Goal: Information Seeking & Learning: Learn about a topic

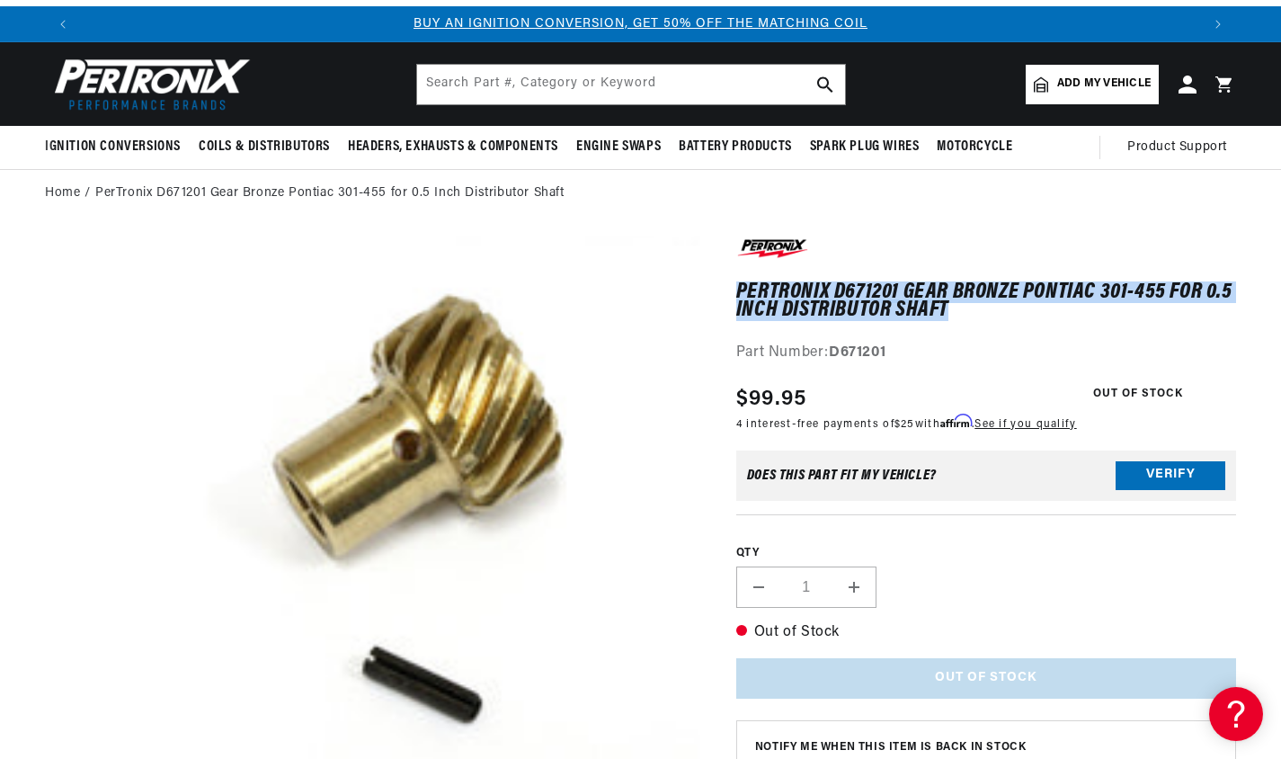
drag, startPoint x: 952, startPoint y: 304, endPoint x: 741, endPoint y: 285, distance: 212.2
click at [741, 285] on h1 "PerTronix D671201 Gear Bronze Pontiac 301-455 for 0.5 Inch Distributor Shaft" at bounding box center [987, 301] width 500 height 37
copy h1 "PerTronix D671201 Gear Bronze Pontiac 301-455 for 0.5 Inch Distributor Shaft"
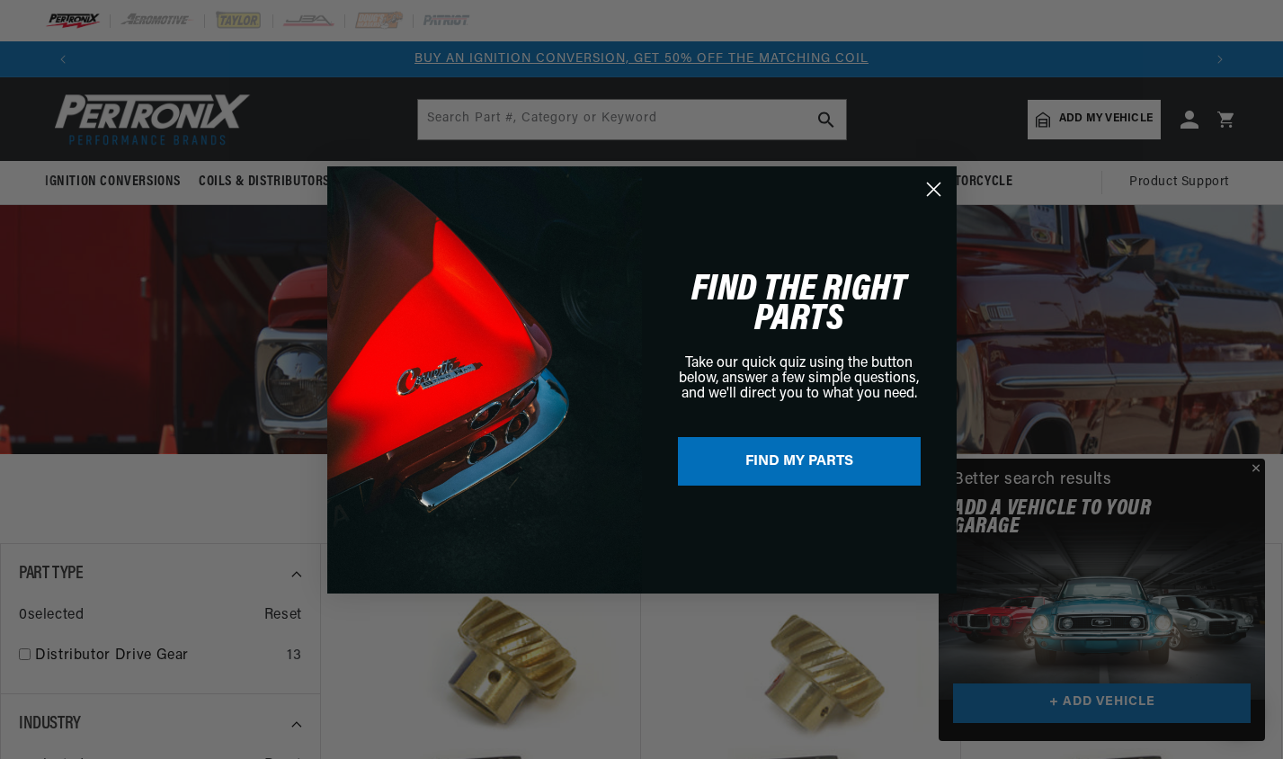
click at [935, 194] on circle "Close dialog" at bounding box center [933, 189] width 30 height 30
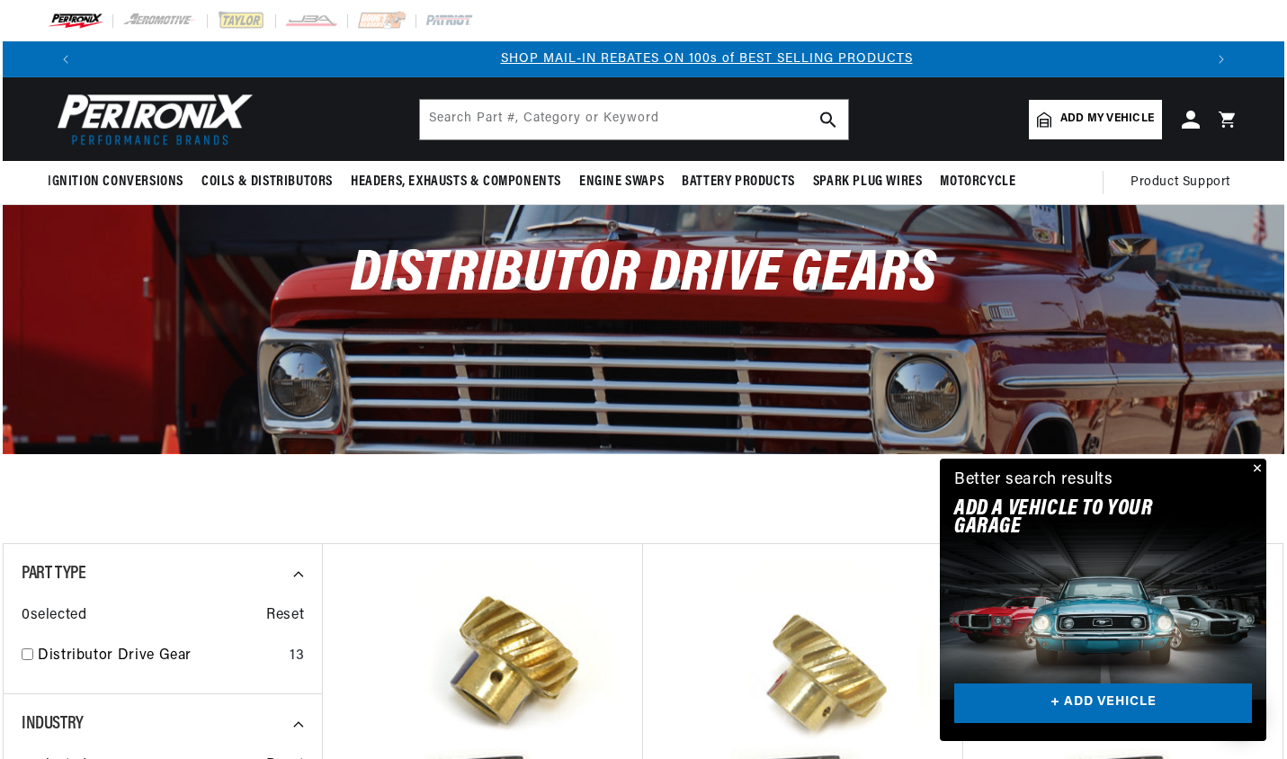
scroll to position [0, 1120]
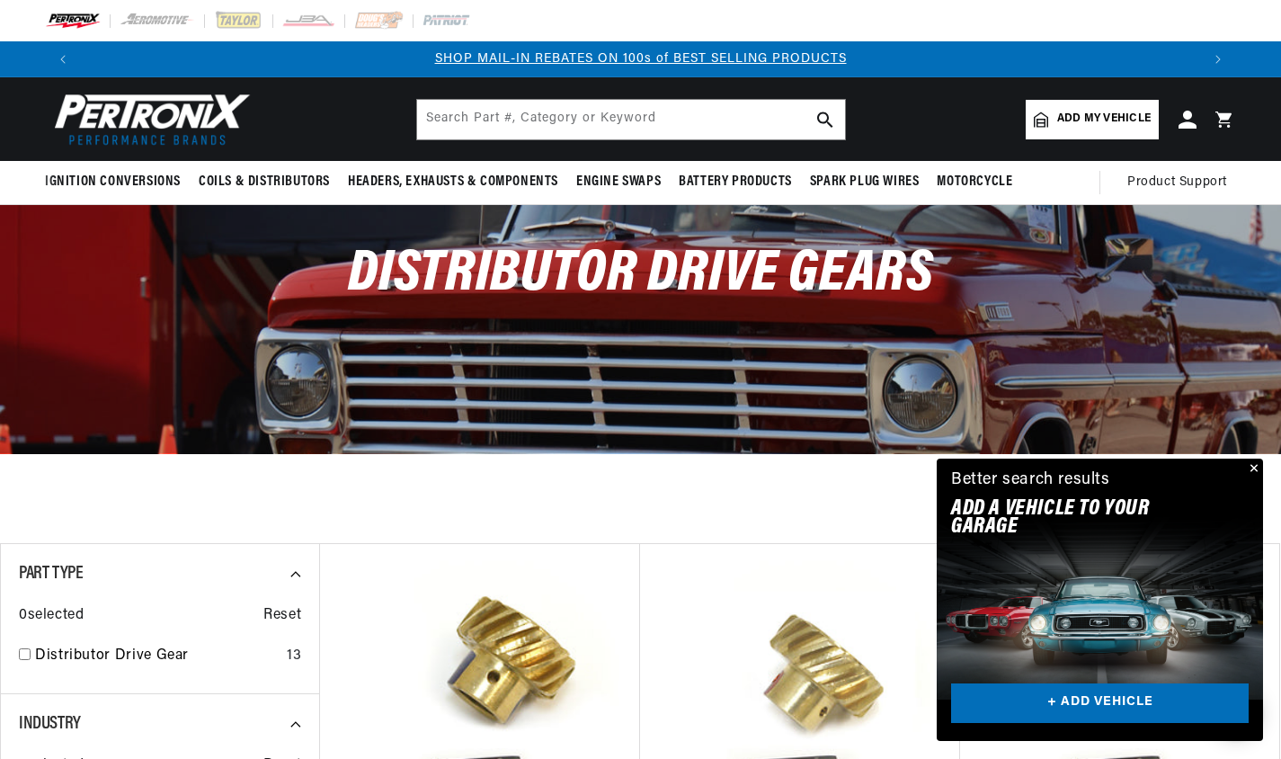
click at [1250, 467] on button "Close" at bounding box center [1253, 470] width 22 height 22
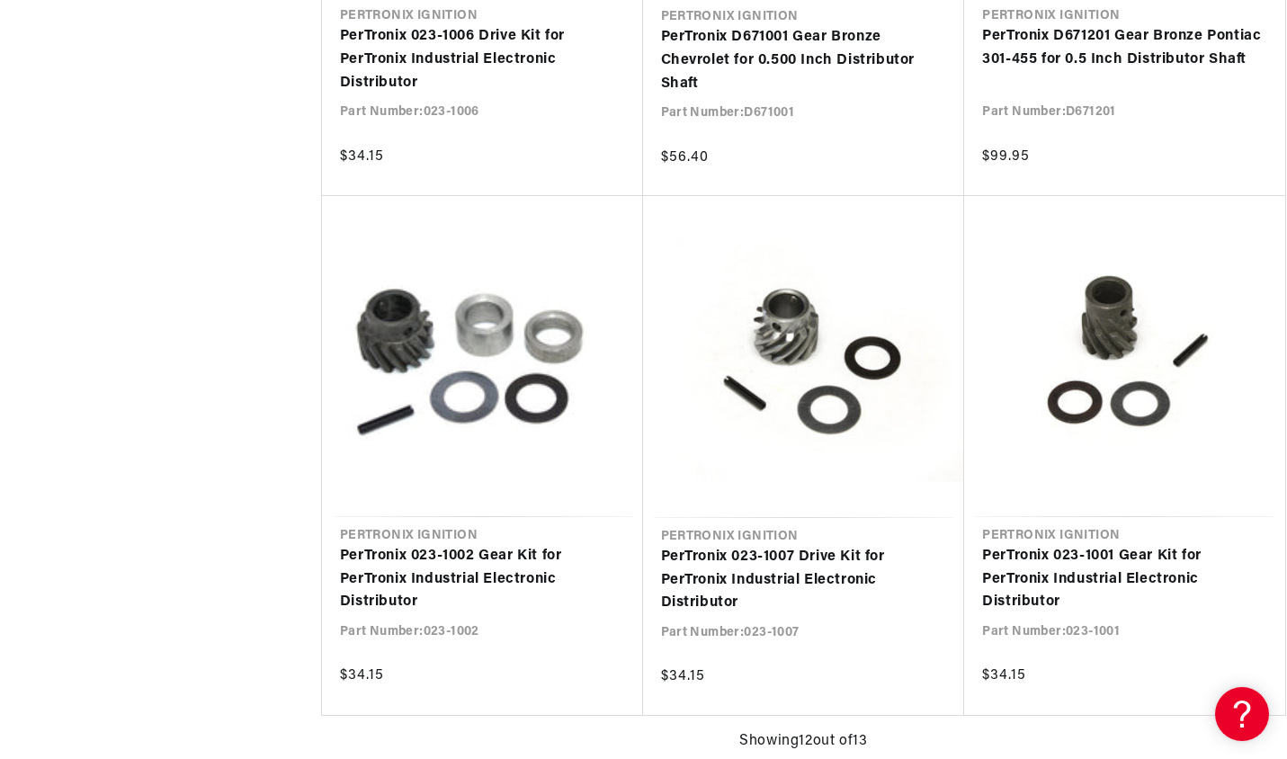
scroll to position [0, 0]
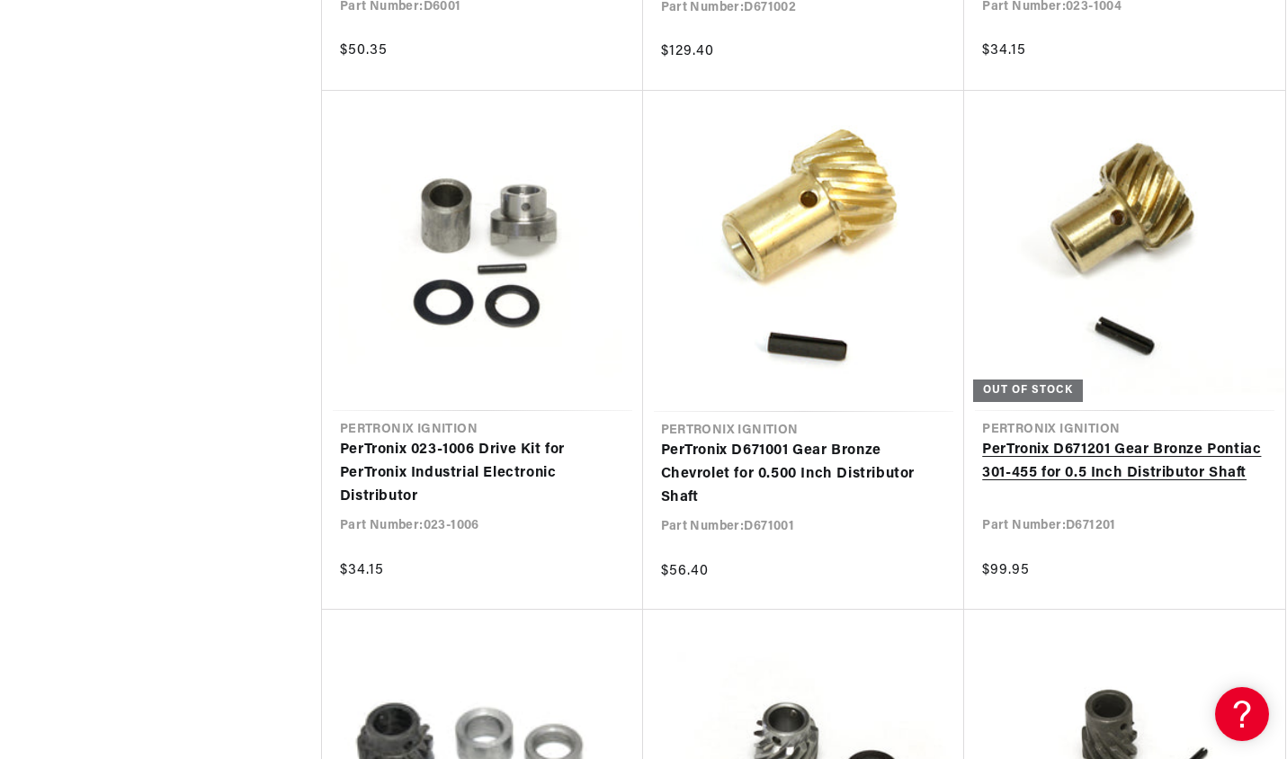
click at [1102, 468] on link "PerTronix D671201 Gear Bronze Pontiac 301-455 for 0.5 Inch Distributor Shaft" at bounding box center [1124, 462] width 285 height 46
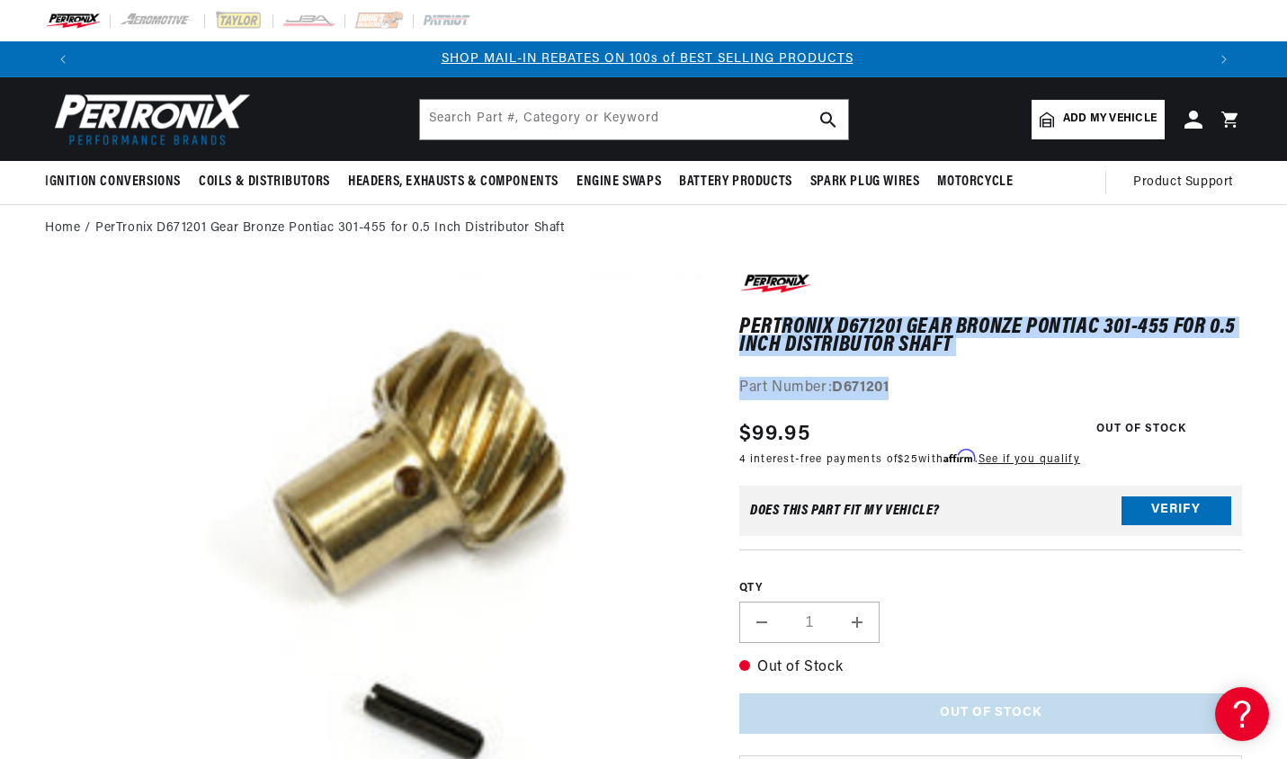
scroll to position [0, 1123]
drag, startPoint x: 897, startPoint y: 388, endPoint x: 739, endPoint y: 323, distance: 170.2
click at [739, 323] on div "PerTronix D671201 Gear Bronze Pontiac 301-455 for 0.5 Inch Distributor Shaft Pe…" at bounding box center [990, 335] width 503 height 129
copy div "PerTronix D671201 Gear Bronze Pontiac 301-455 for 0.5 Inch Distributor Shaft Pe…"
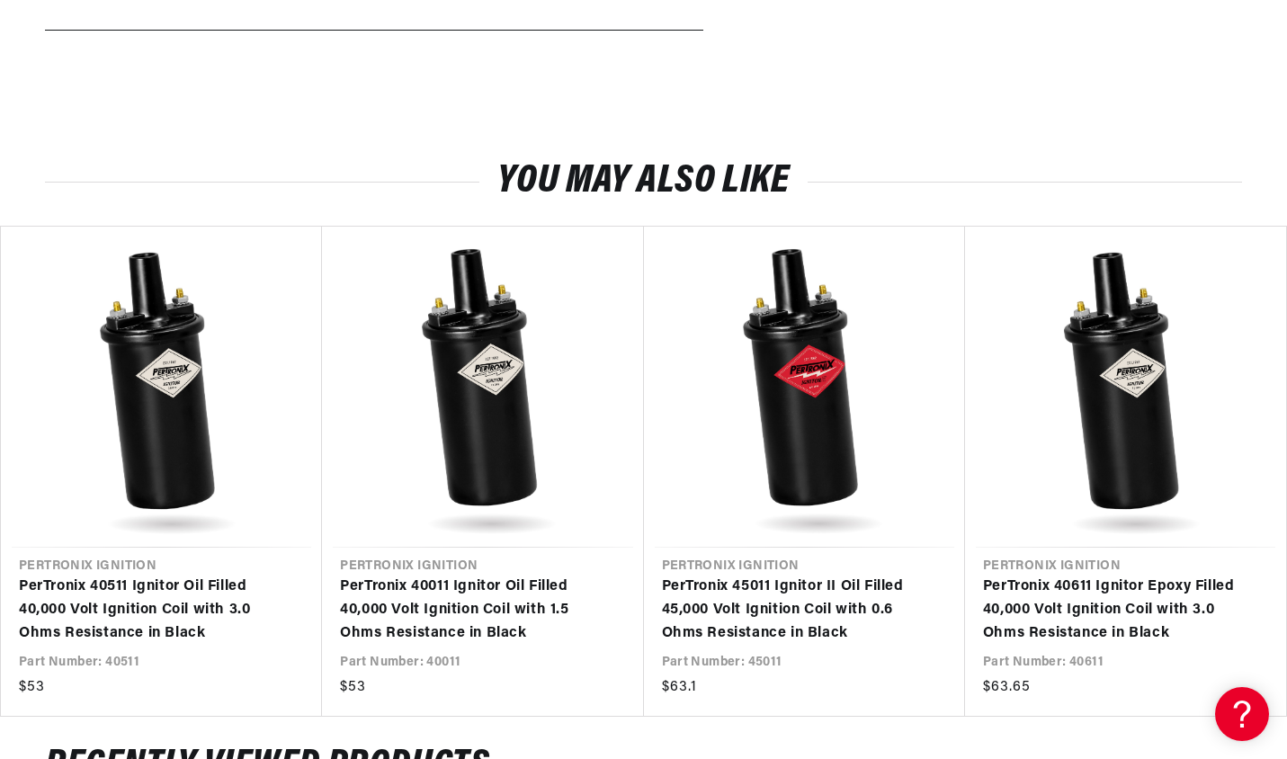
scroll to position [0, 2246]
